Goal: Information Seeking & Learning: Find specific fact

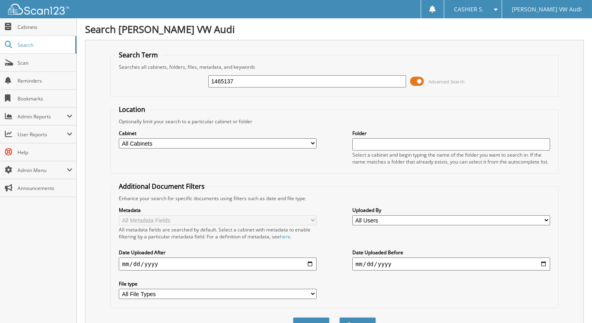
type input "1465137"
click at [339, 317] on button "Search" at bounding box center [357, 324] width 37 height 15
click at [415, 81] on span at bounding box center [417, 81] width 14 height 12
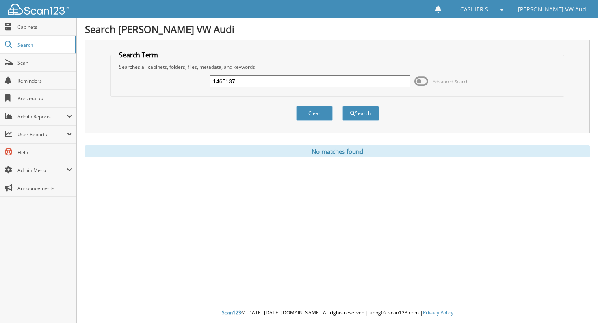
click at [284, 81] on input "1465137" at bounding box center [310, 81] width 200 height 12
click at [343, 106] on button "Search" at bounding box center [361, 113] width 37 height 15
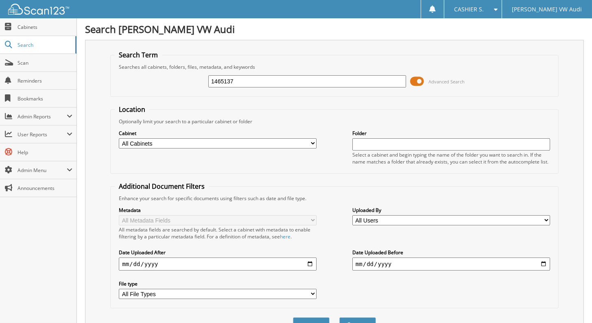
click at [417, 80] on span at bounding box center [417, 81] width 14 height 12
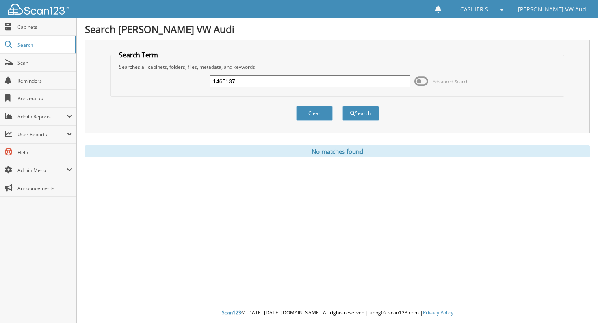
click at [234, 77] on input "1465137" at bounding box center [310, 81] width 200 height 12
type input "ramanathan"
click at [343, 106] on button "Search" at bounding box center [361, 113] width 37 height 15
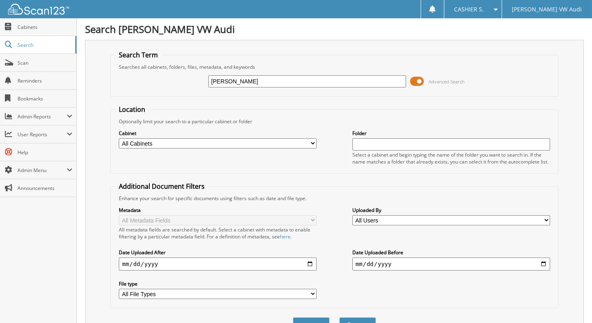
click at [417, 77] on span at bounding box center [417, 81] width 14 height 12
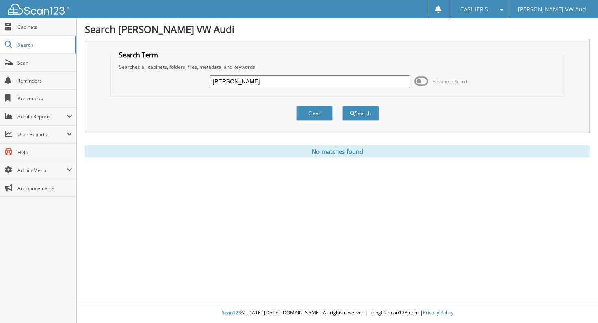
click at [267, 82] on input "ramanathan" at bounding box center [310, 81] width 200 height 12
type input "sep 2025 a/p"
click at [343, 106] on button "Search" at bounding box center [361, 113] width 37 height 15
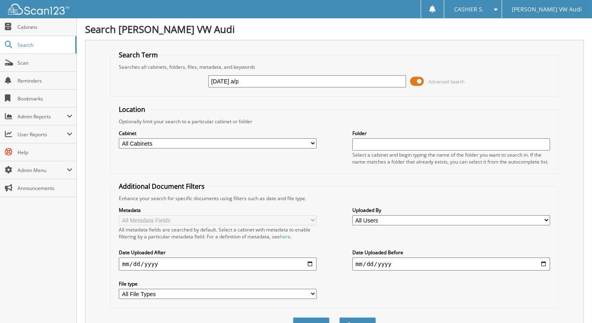
click at [418, 79] on span at bounding box center [417, 81] width 14 height 12
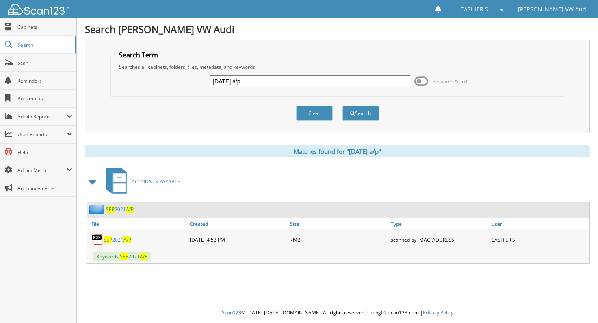
click at [326, 84] on input "[DATE] a/p" at bounding box center [310, 81] width 200 height 12
click at [367, 110] on button "Search" at bounding box center [361, 113] width 37 height 15
click at [368, 77] on input "text" at bounding box center [310, 81] width 200 height 12
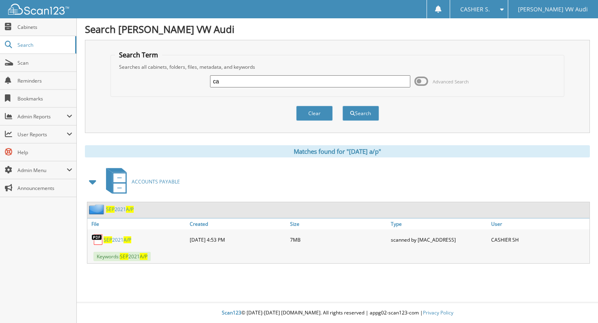
type input "c"
type input "V"
type input "[PERSON_NAME]"
click at [343, 106] on button "Search" at bounding box center [361, 113] width 37 height 15
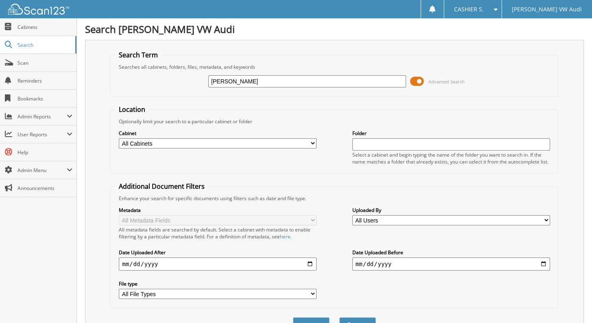
click at [418, 82] on span at bounding box center [417, 81] width 14 height 12
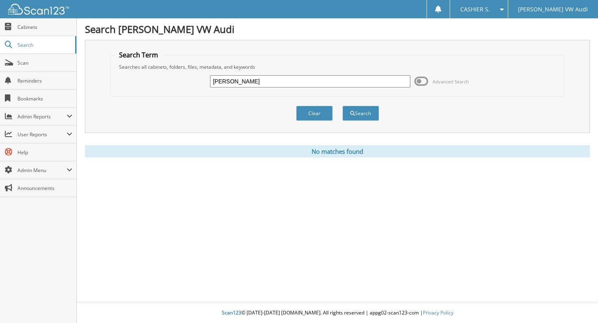
click at [319, 80] on input "CALVISKY-VILLANUEVA, RENNAE" at bounding box center [310, 81] width 200 height 12
type input "1108868"
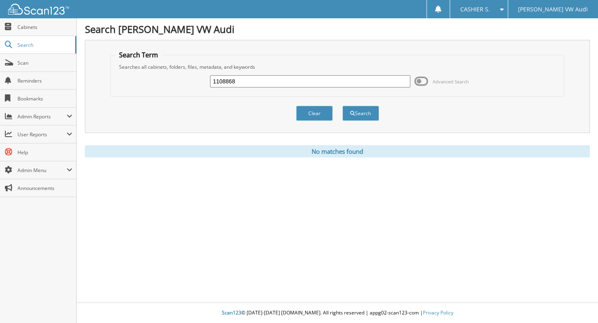
click at [343, 106] on button "Search" at bounding box center [361, 113] width 37 height 15
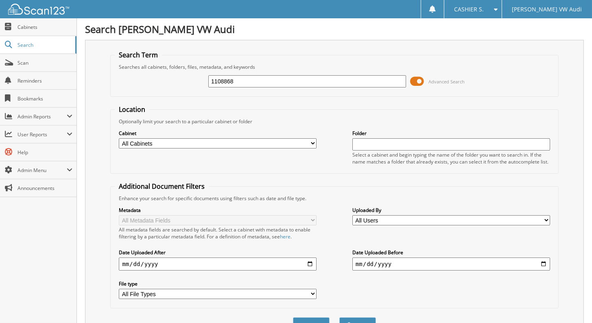
click at [418, 81] on span at bounding box center [417, 81] width 14 height 12
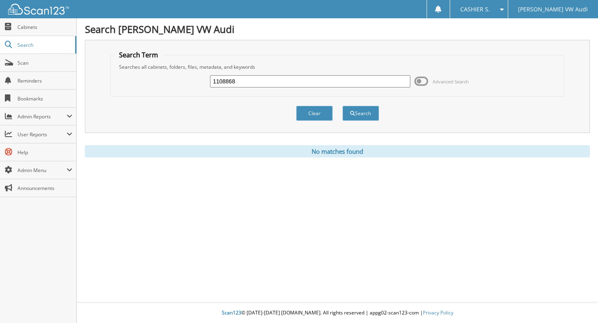
click at [358, 82] on input "1108868" at bounding box center [310, 81] width 200 height 12
type input "1110473A"
click at [343, 106] on button "Search" at bounding box center [361, 113] width 37 height 15
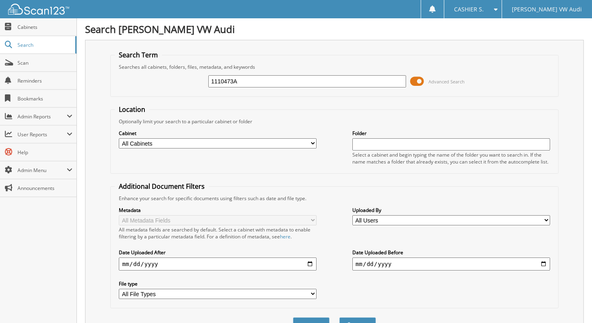
click at [420, 80] on span at bounding box center [417, 81] width 14 height 12
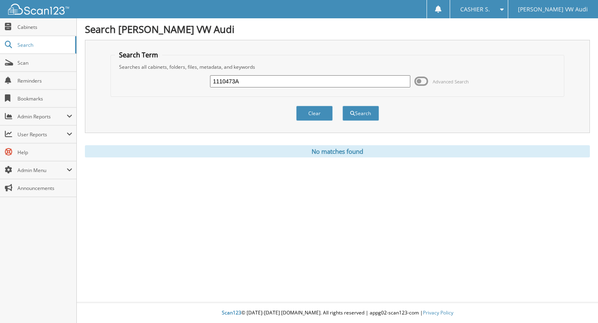
click at [377, 82] on input "1110473A" at bounding box center [310, 81] width 200 height 12
type input "[PERSON_NAME]"
click at [343, 106] on button "Search" at bounding box center [361, 113] width 37 height 15
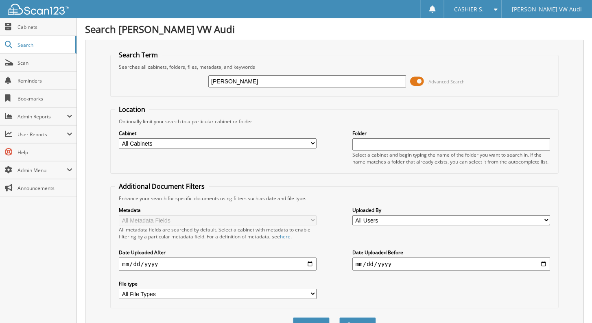
click at [418, 80] on span at bounding box center [417, 81] width 14 height 12
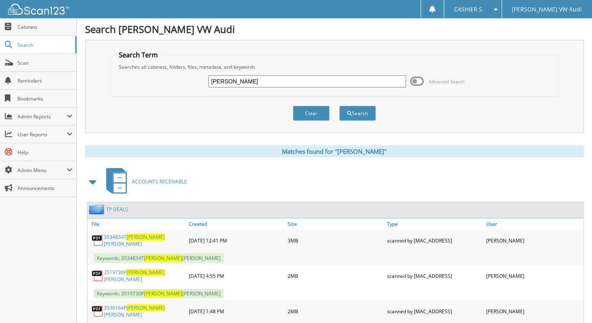
click at [305, 78] on input "HAHN, STEVE" at bounding box center [307, 81] width 198 height 12
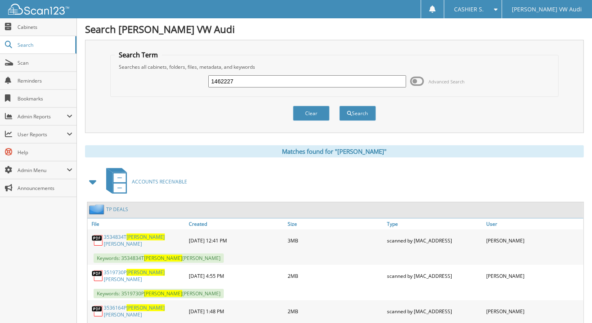
type input "1462227"
click at [339, 106] on button "Search" at bounding box center [357, 113] width 37 height 15
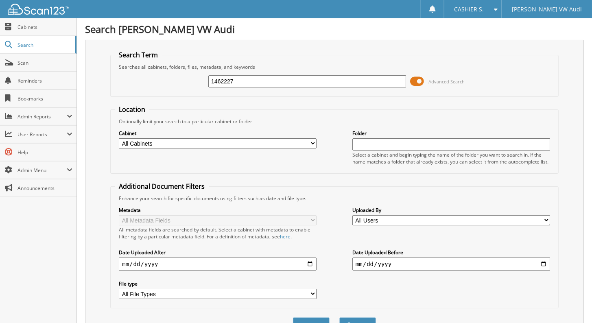
click at [418, 80] on span at bounding box center [417, 81] width 14 height 12
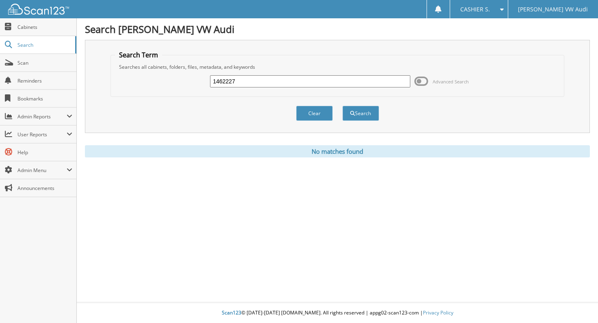
click at [357, 81] on input "1462227" at bounding box center [310, 81] width 200 height 12
click at [356, 82] on input "1462227" at bounding box center [310, 81] width 200 height 12
type input "ALANIZ, IRMA"
click at [343, 106] on button "Search" at bounding box center [361, 113] width 37 height 15
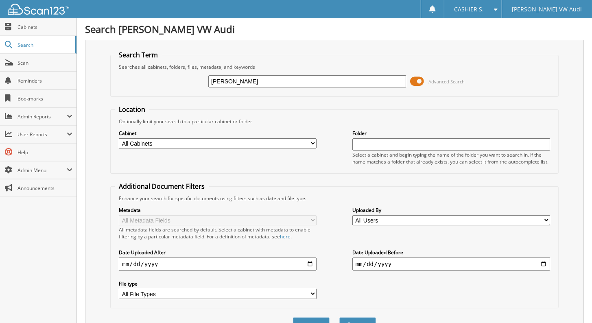
click at [410, 78] on div "ALANIZ, IRMA Advanced Search" at bounding box center [334, 81] width 439 height 22
click at [415, 77] on span at bounding box center [417, 81] width 14 height 12
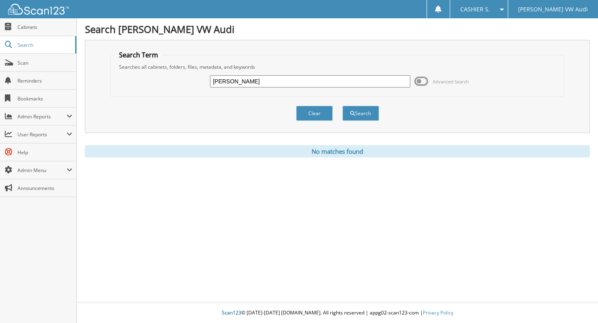
click at [312, 80] on input "ALANIZ, IRMA" at bounding box center [310, 81] width 200 height 12
click at [312, 81] on input "ALANIZ, IRMA" at bounding box center [310, 81] width 200 height 12
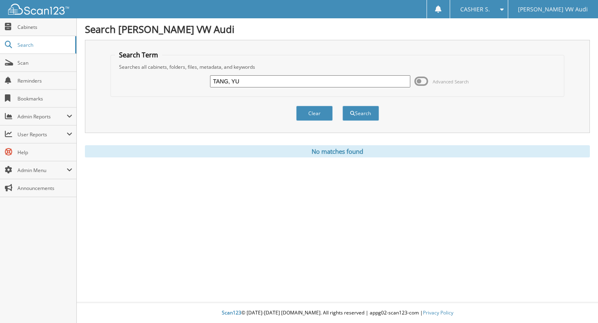
type input "TANG, YU"
click at [343, 106] on button "Search" at bounding box center [361, 113] width 37 height 15
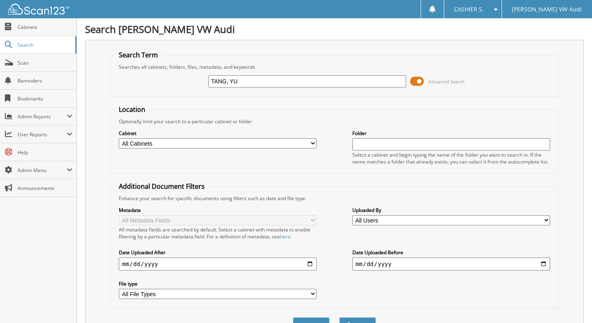
click at [418, 80] on span at bounding box center [417, 81] width 14 height 12
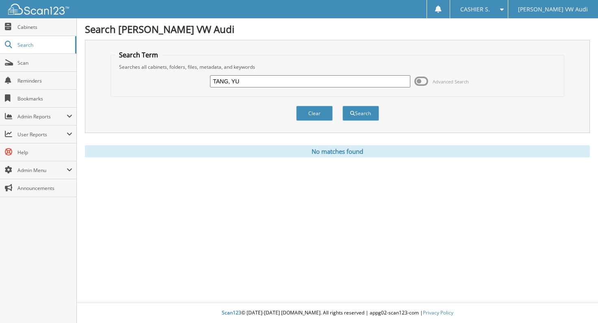
click at [272, 83] on input "TANG, YU" at bounding box center [310, 81] width 200 height 12
type input "[DATE] A/P"
click at [343, 106] on button "Search" at bounding box center [361, 113] width 37 height 15
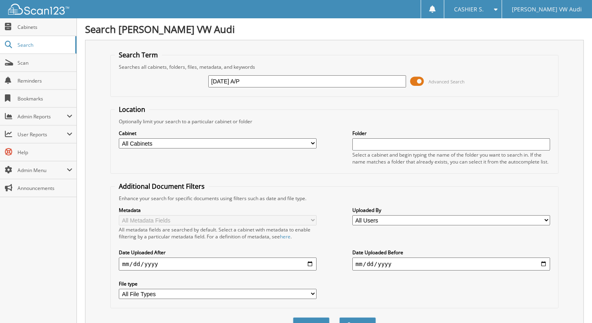
click at [416, 82] on span at bounding box center [417, 81] width 14 height 12
